Goal: Find specific page/section: Find specific page/section

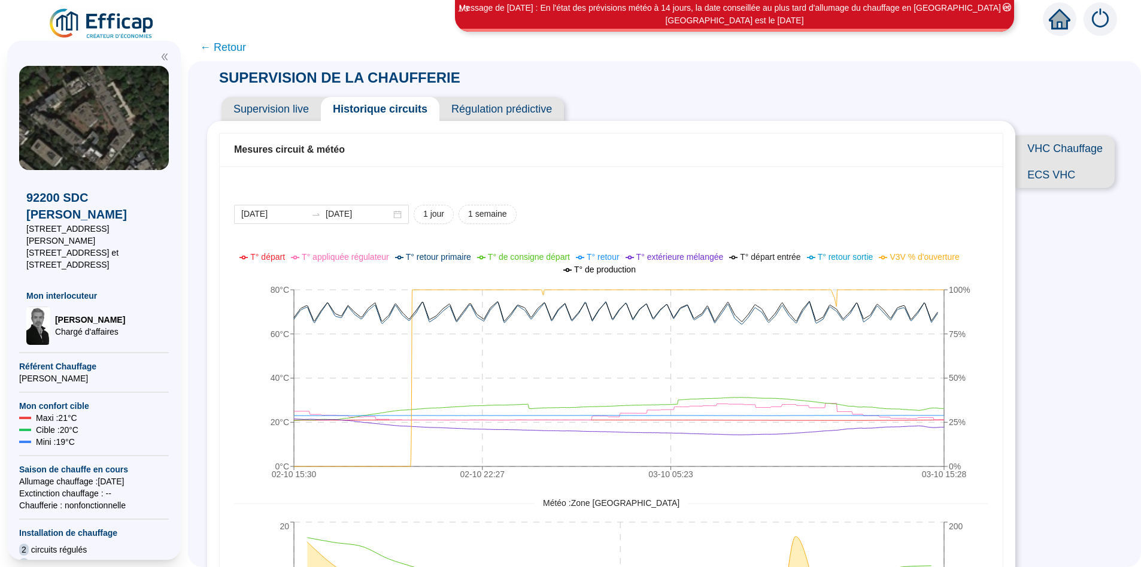
click at [233, 50] on span "← Retour" at bounding box center [223, 47] width 46 height 17
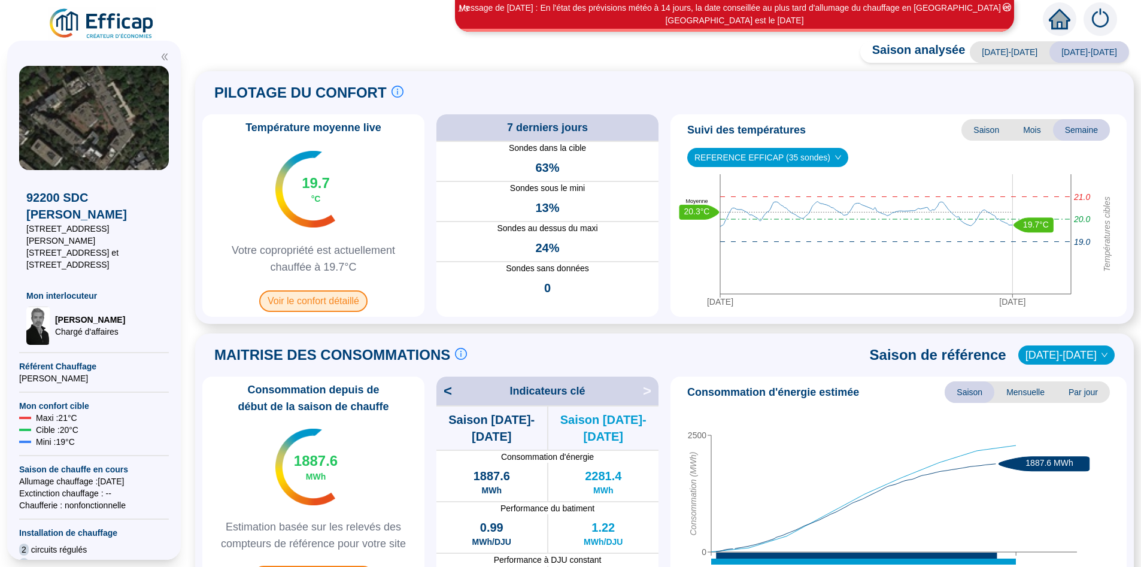
click at [339, 304] on span "Voir le confort détaillé" at bounding box center [313, 301] width 108 height 22
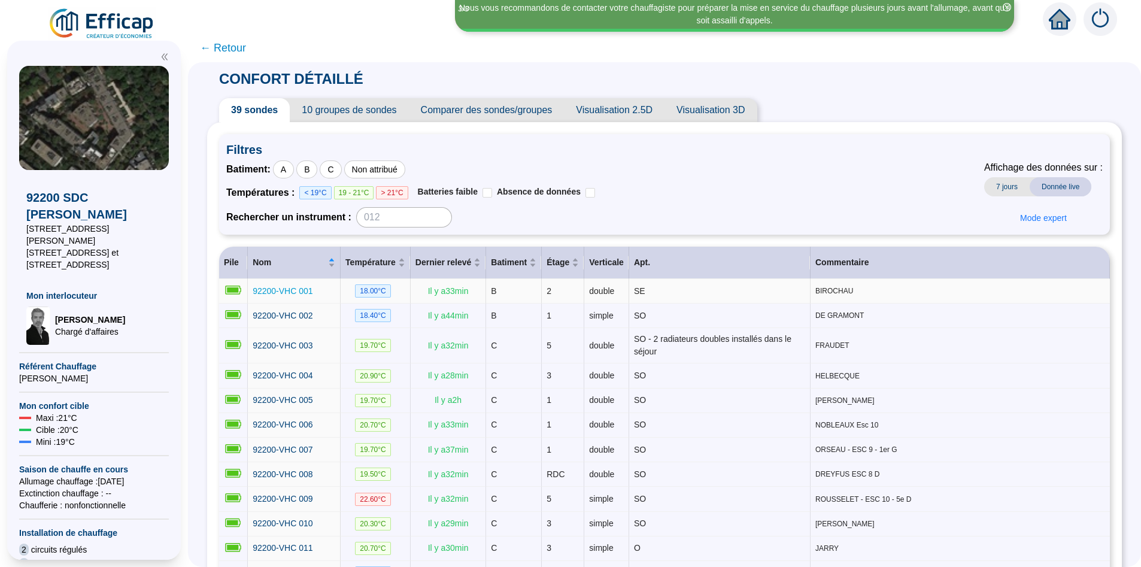
click at [302, 293] on span "92200-VHC 001" at bounding box center [283, 291] width 60 height 10
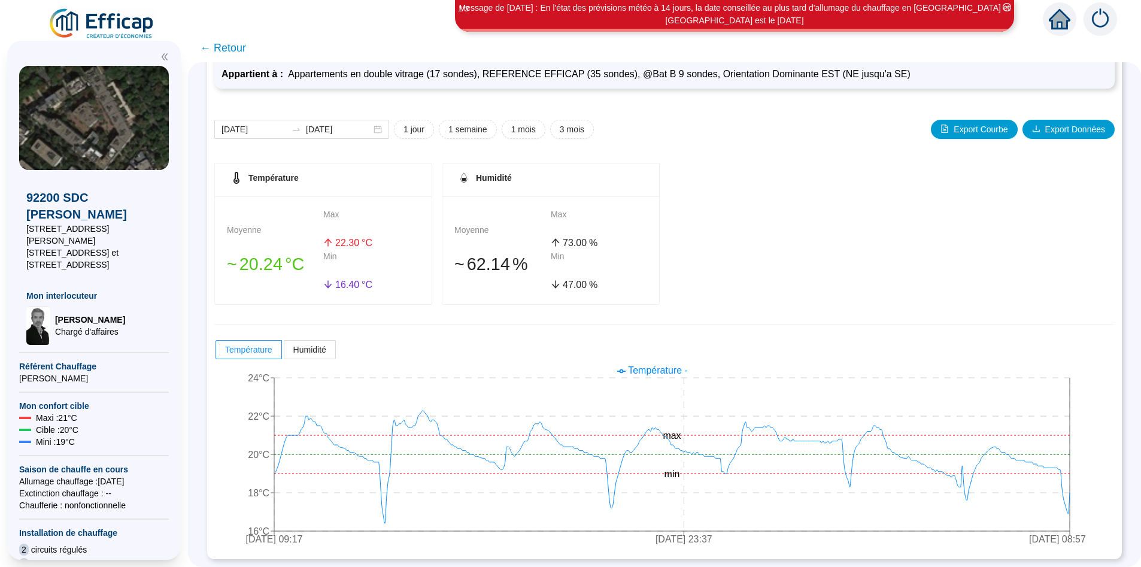
scroll to position [98, 0]
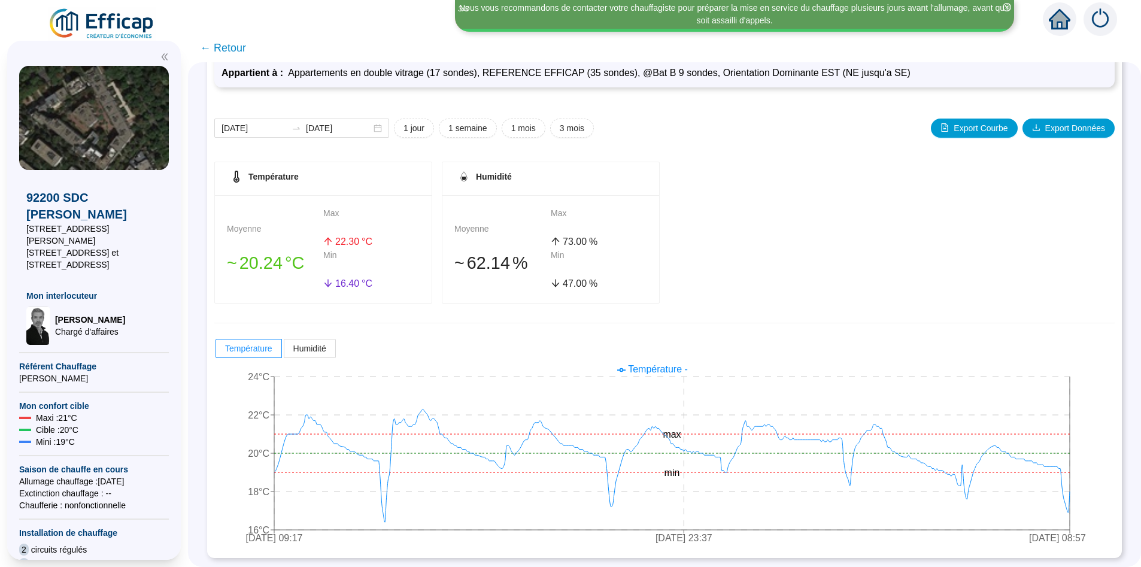
click at [224, 47] on span "← Retour" at bounding box center [223, 47] width 46 height 17
